Goal: Task Accomplishment & Management: Manage account settings

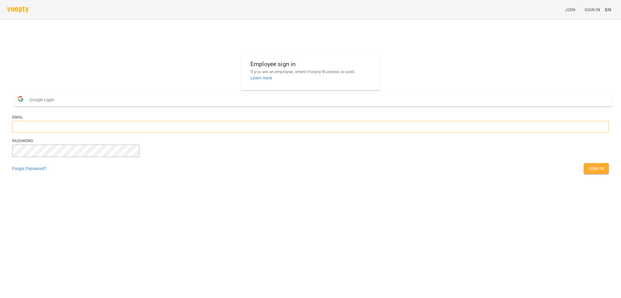
type input "**********"
click at [588, 172] on span "Sign In" at bounding box center [595, 168] width 15 height 7
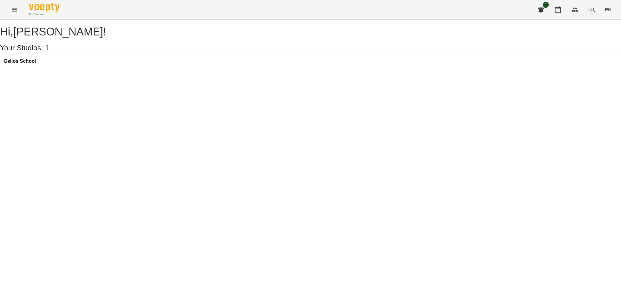
click at [99, 71] on div "Gelios School" at bounding box center [310, 63] width 621 height 16
click at [36, 64] on h3 "Gelios School" at bounding box center [20, 61] width 32 height 5
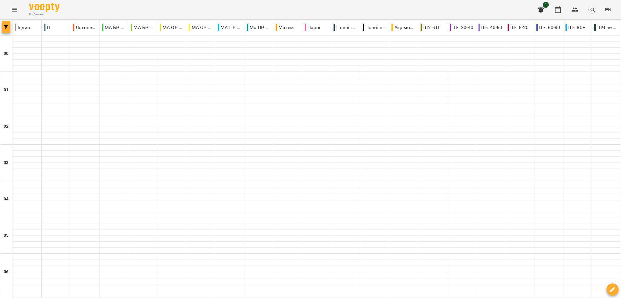
click at [4, 27] on icon "button" at bounding box center [6, 27] width 4 height 4
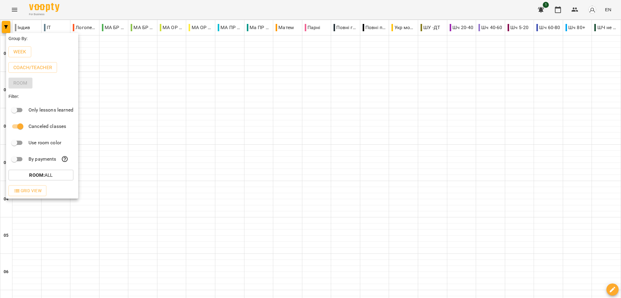
click at [610, 11] on div at bounding box center [310, 149] width 621 height 298
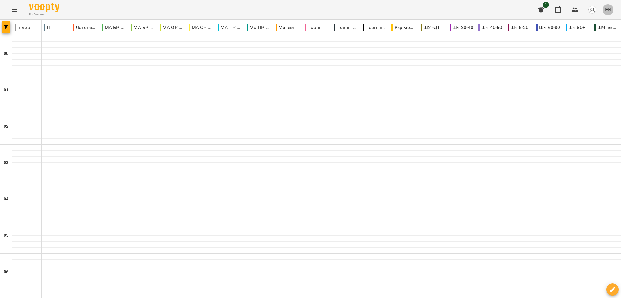
click at [610, 10] on span "EN" at bounding box center [608, 9] width 6 height 6
click at [601, 36] on div "Українська" at bounding box center [596, 34] width 31 height 11
click at [4, 26] on icon "button" at bounding box center [6, 27] width 4 height 4
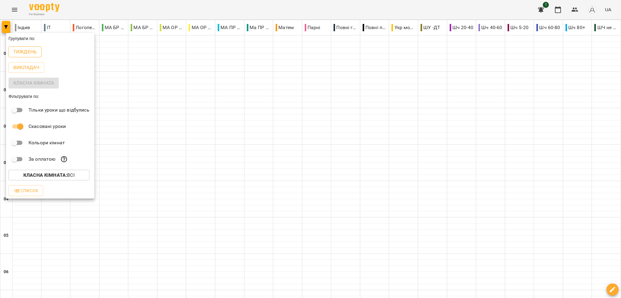
click at [27, 50] on p "Тиждень" at bounding box center [24, 51] width 23 height 7
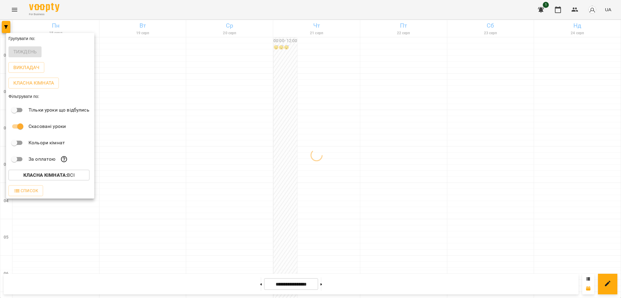
click at [620, 62] on div at bounding box center [310, 149] width 621 height 298
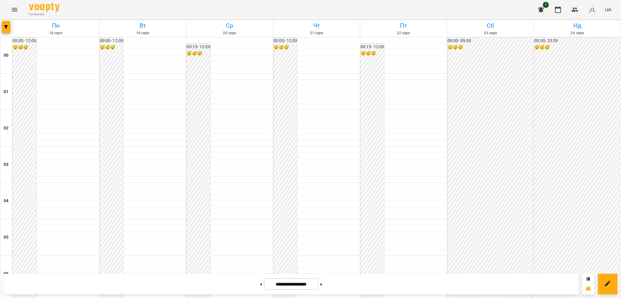
scroll to position [627, 0]
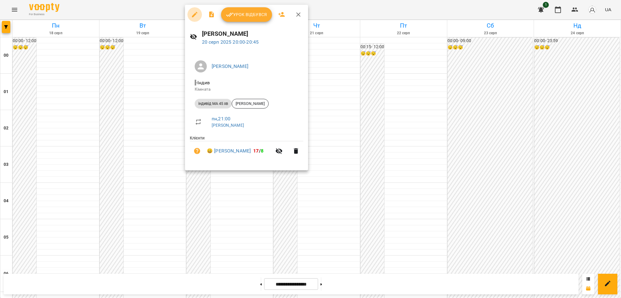
click at [194, 14] on icon "button" at bounding box center [194, 14] width 5 height 5
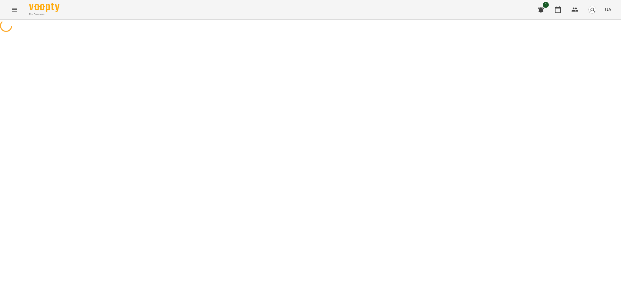
select select "**********"
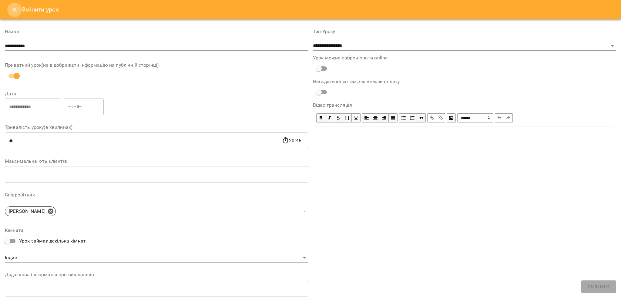
click at [17, 9] on icon "Close" at bounding box center [14, 9] width 7 height 7
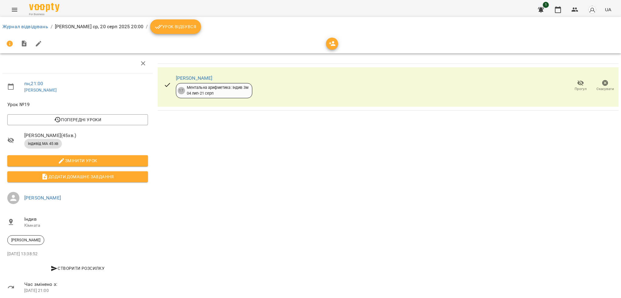
click at [165, 27] on span "Урок відбувся" at bounding box center [175, 26] width 41 height 7
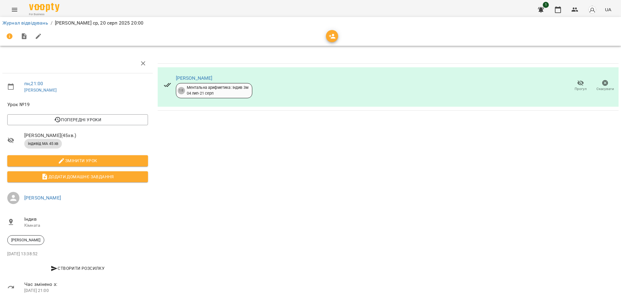
click at [15, 12] on icon "Menu" at bounding box center [14, 9] width 7 height 7
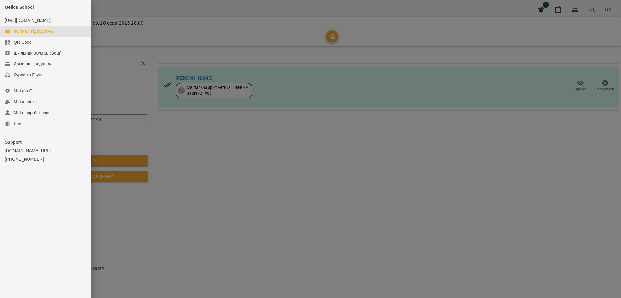
click at [35, 34] on div "Журнал відвідувань" at bounding box center [34, 31] width 40 height 6
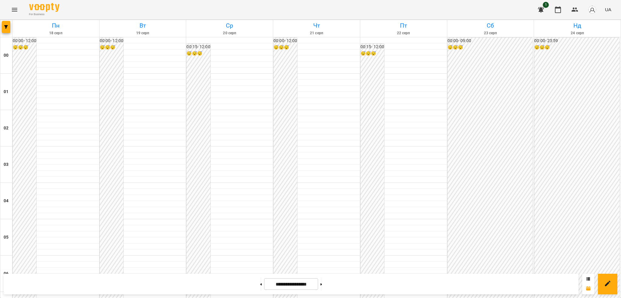
scroll to position [639, 0]
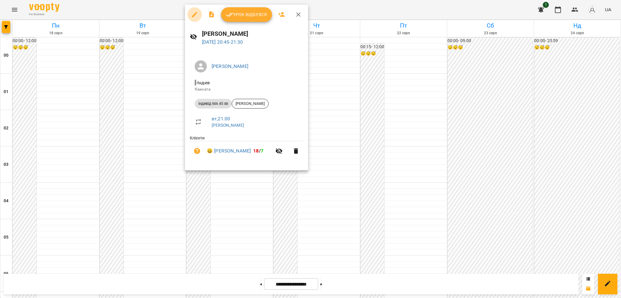
click at [194, 14] on icon "button" at bounding box center [194, 14] width 7 height 7
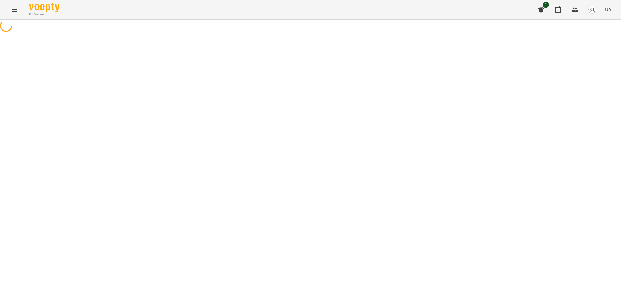
select select "**********"
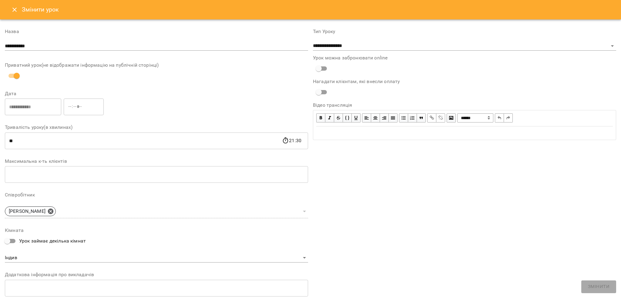
click at [13, 12] on icon "Close" at bounding box center [14, 9] width 7 height 7
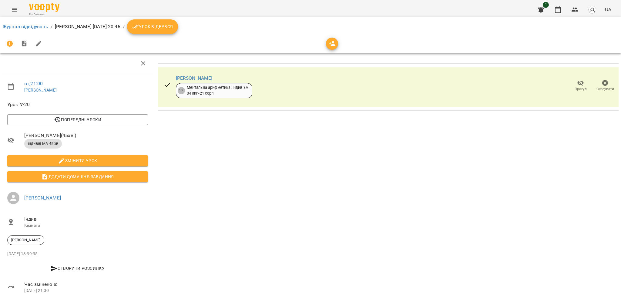
click at [139, 25] on icon "breadcrumb" at bounding box center [135, 26] width 7 height 7
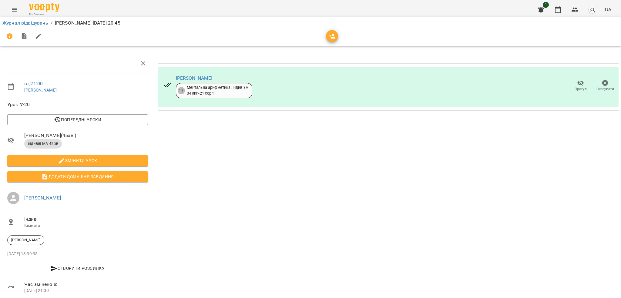
click at [15, 10] on icon "Menu" at bounding box center [14, 9] width 7 height 7
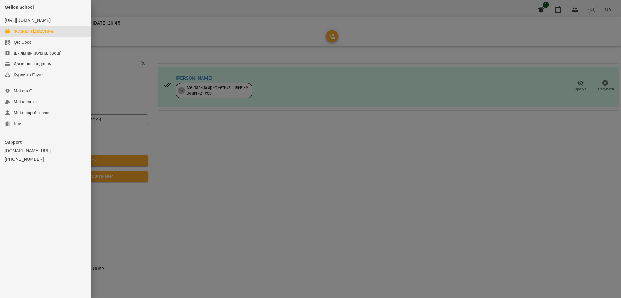
click at [32, 37] on link "Журнал відвідувань" at bounding box center [45, 31] width 91 height 11
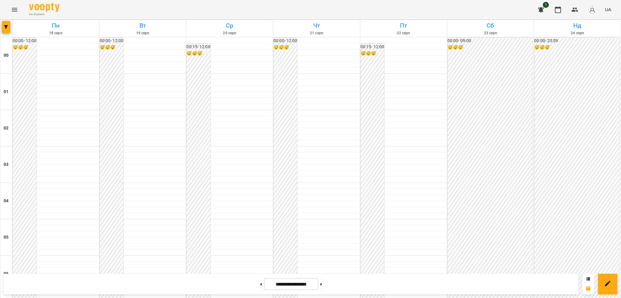
scroll to position [639, 0]
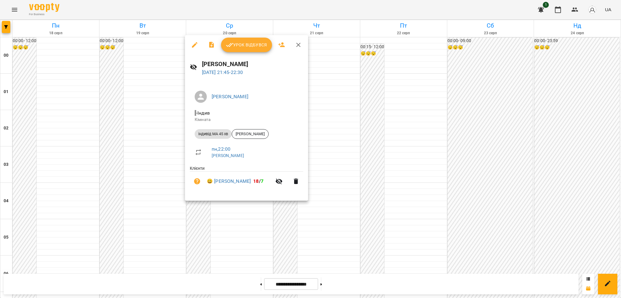
click at [194, 44] on icon "button" at bounding box center [194, 44] width 5 height 5
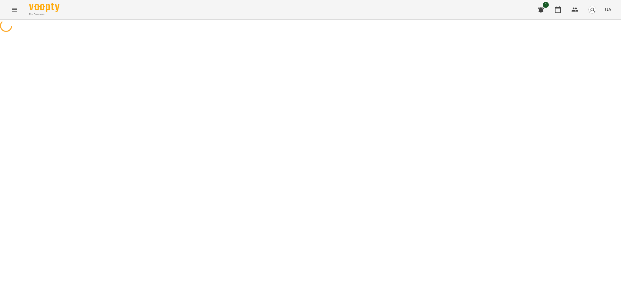
select select "**********"
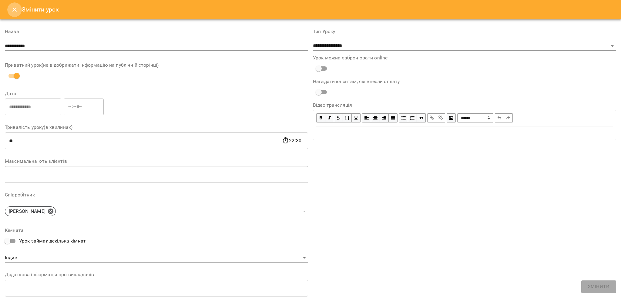
click at [14, 11] on icon "Close" at bounding box center [14, 9] width 7 height 7
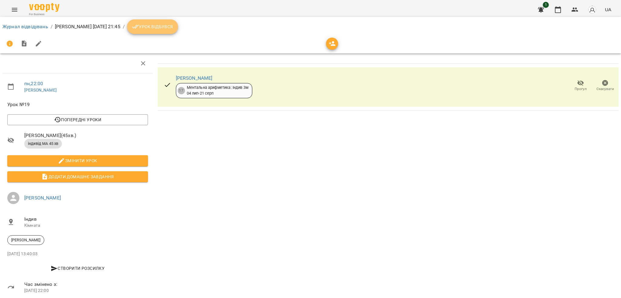
click at [162, 31] on button "Урок відбувся" at bounding box center [152, 26] width 51 height 15
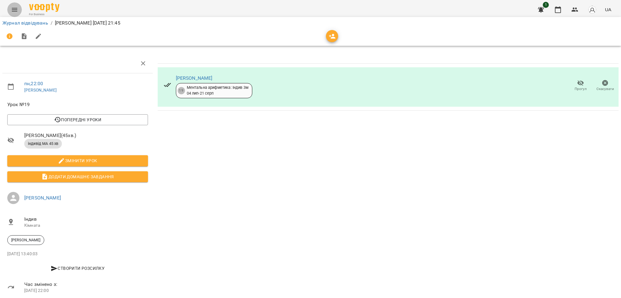
click at [15, 8] on icon "Menu" at bounding box center [14, 9] width 7 height 7
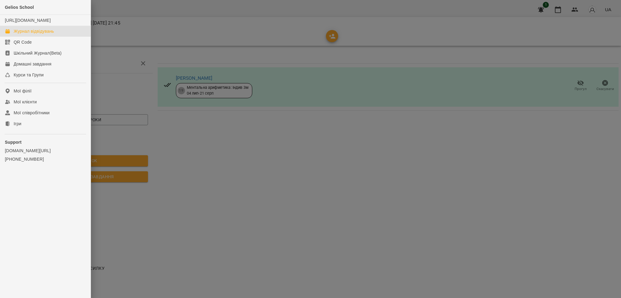
click at [35, 34] on div "Журнал відвідувань" at bounding box center [34, 31] width 40 height 6
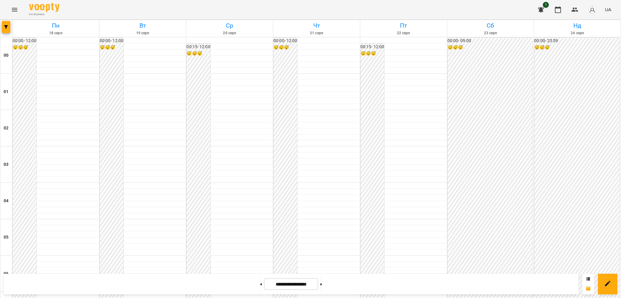
scroll to position [296, 0]
